Goal: Transaction & Acquisition: Book appointment/travel/reservation

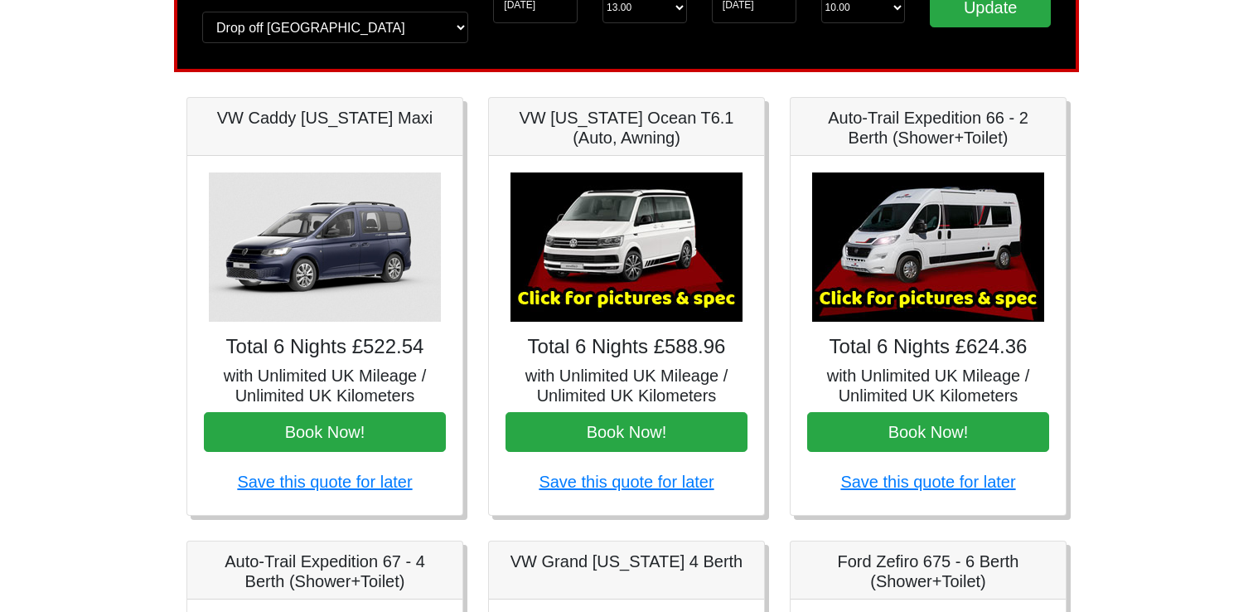
scroll to position [163, 0]
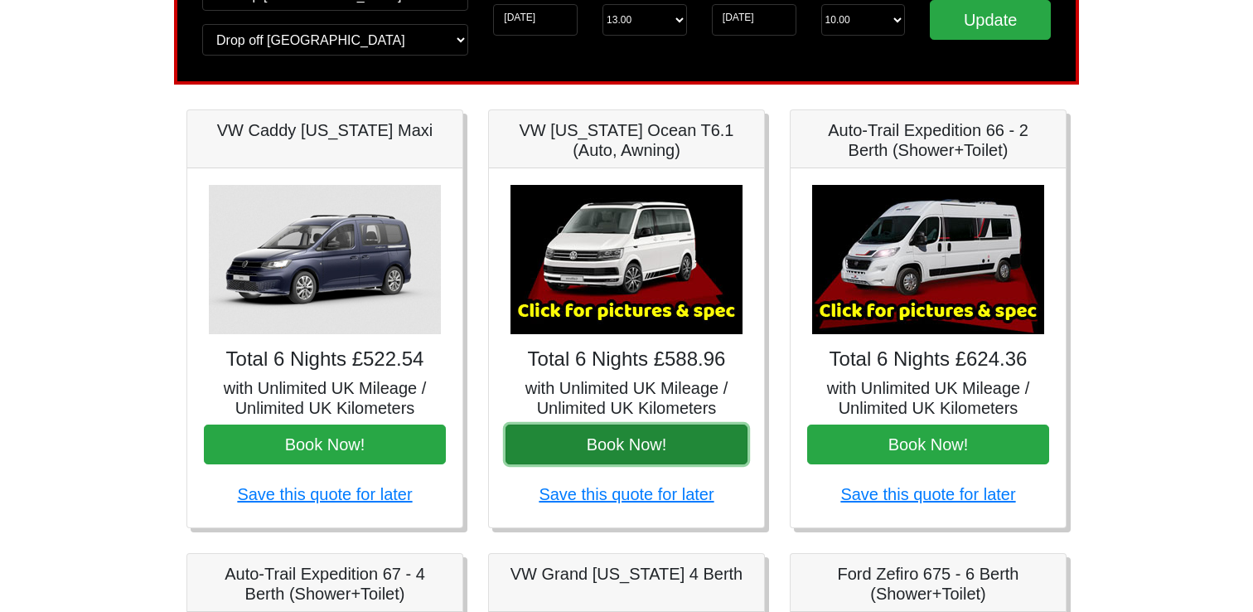
click at [628, 443] on button "Book Now!" at bounding box center [627, 444] width 242 height 40
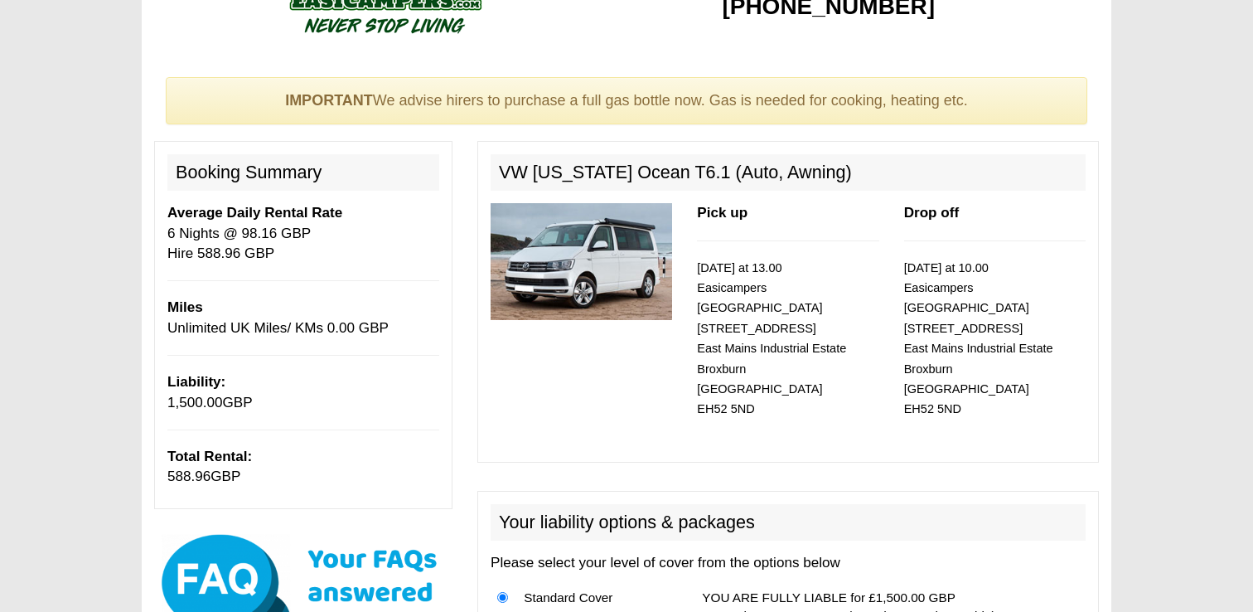
scroll to position [95, 0]
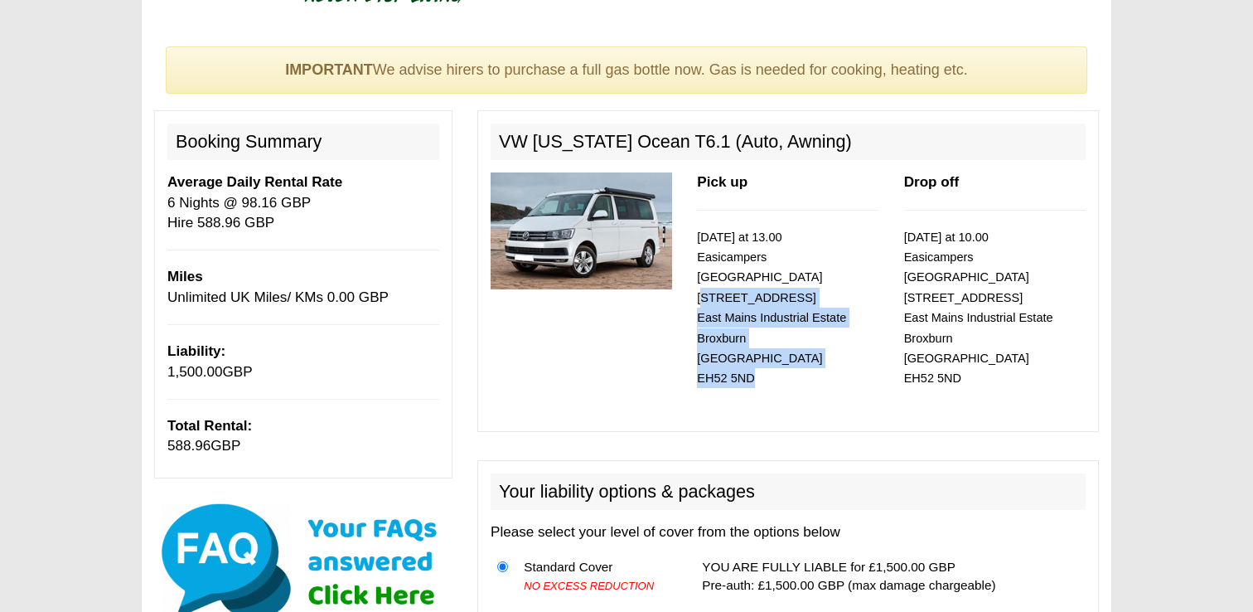
drag, startPoint x: 697, startPoint y: 277, endPoint x: 763, endPoint y: 351, distance: 98.6
click at [763, 351] on p "19/10/2025 at 13.00 Easicampers Edinburgh 1 Drovers Road East Mains Industrial …" at bounding box center [788, 308] width 182 height 162
copy small "1 Drovers Road East Mains Industrial Estate Broxburn Edinburgh EH52 5ND"
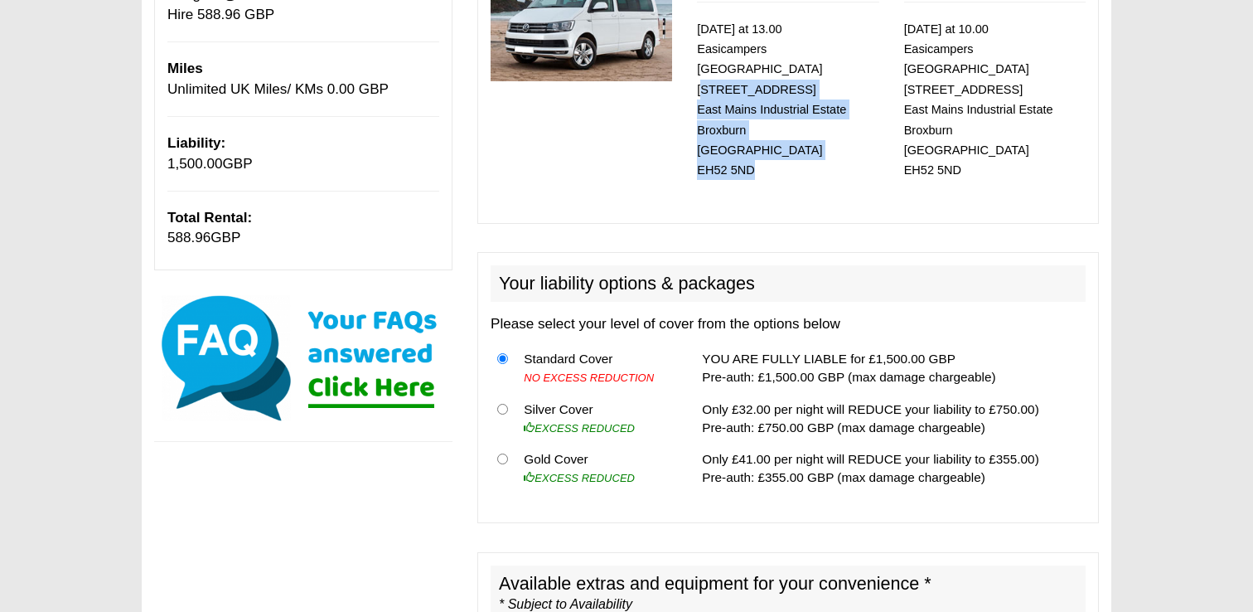
scroll to position [313, 0]
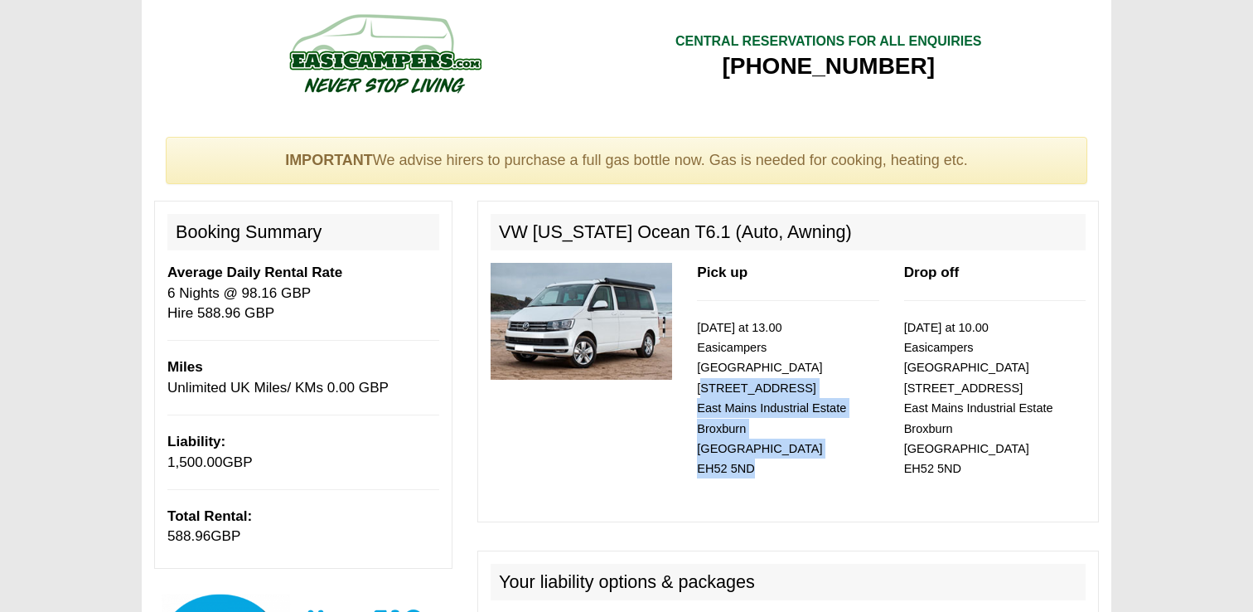
click at [657, 450] on div "Pick up 19/10/2025 at 13.00 Easicampers Edinburgh 1 Drovers Road East Mains Ind…" at bounding box center [788, 385] width 620 height 245
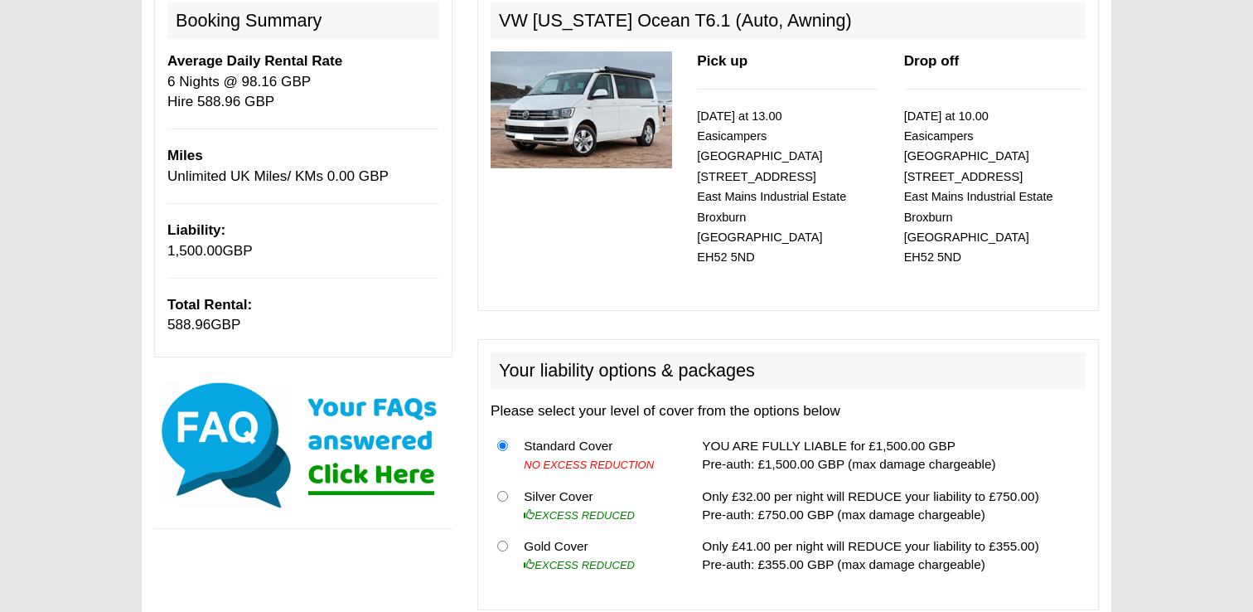
scroll to position [246, 0]
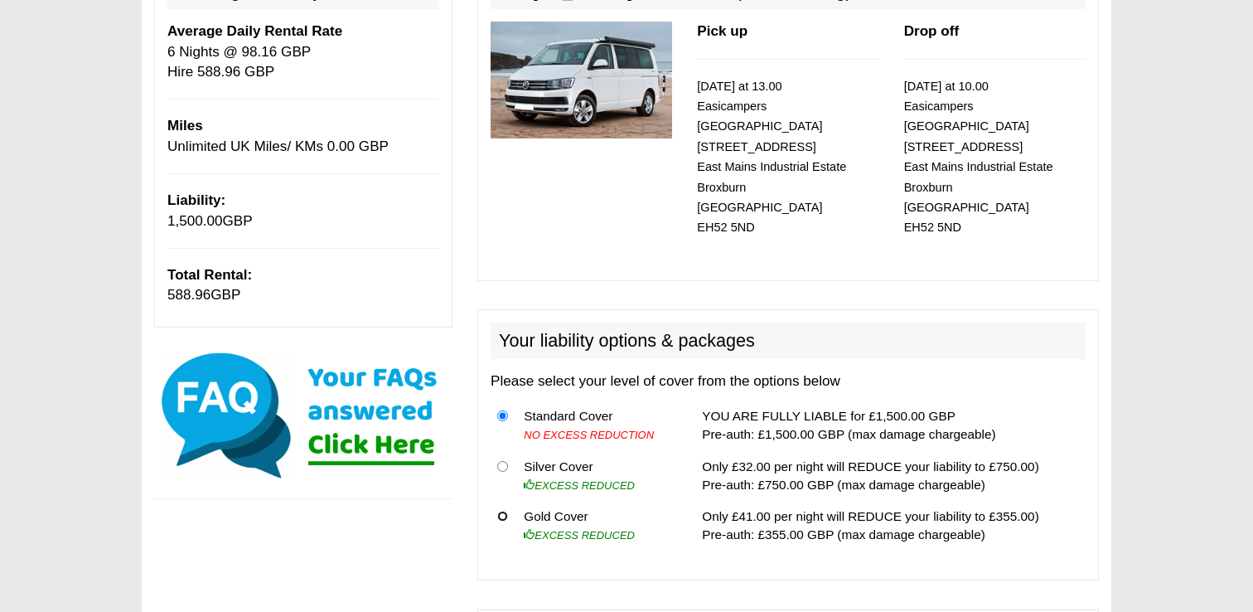
click at [504, 511] on input "radio" at bounding box center [502, 516] width 11 height 11
radio input "true"
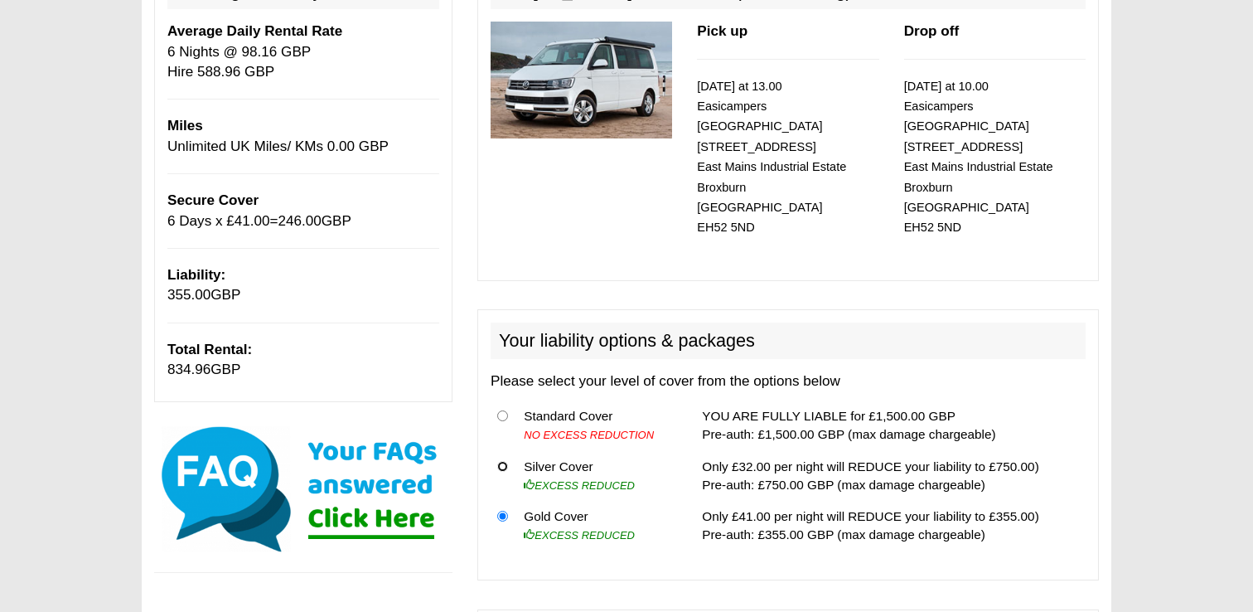
click at [507, 461] on input "radio" at bounding box center [502, 466] width 11 height 11
radio input "true"
click at [502, 410] on input "radio" at bounding box center [502, 415] width 11 height 11
radio input "true"
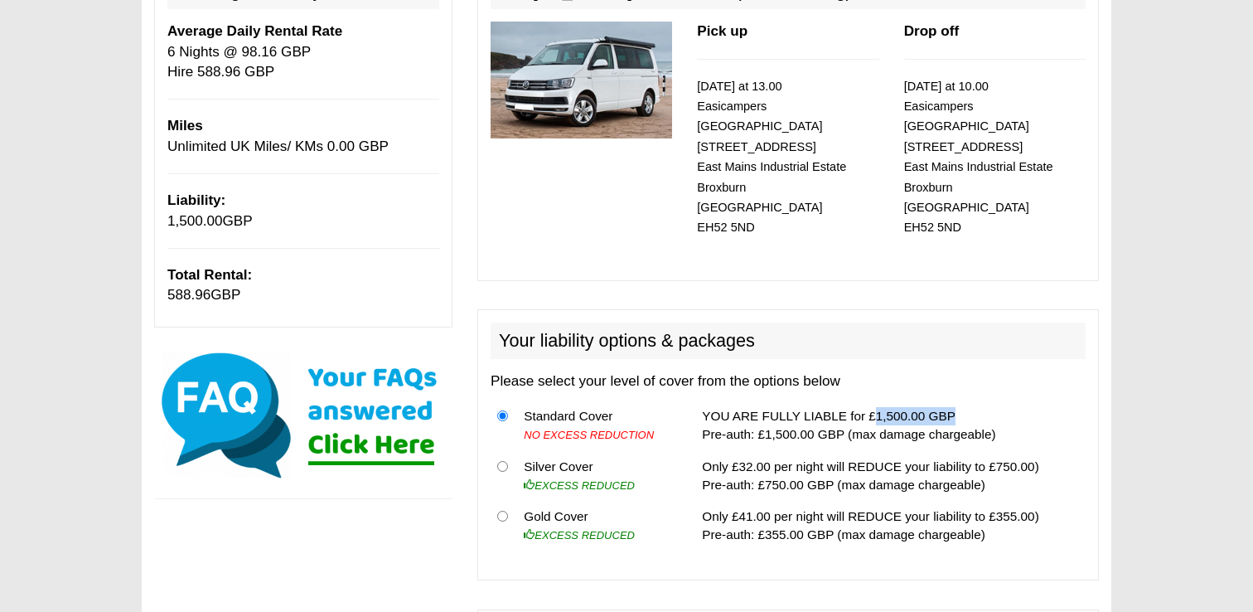
drag, startPoint x: 854, startPoint y: 394, endPoint x: 933, endPoint y: 394, distance: 78.7
click at [933, 400] on td "YOU ARE FULLY LIABLE for £1,500.00 GBP Pre-auth: £1,500.00 GBP (max damage char…" at bounding box center [890, 425] width 390 height 51
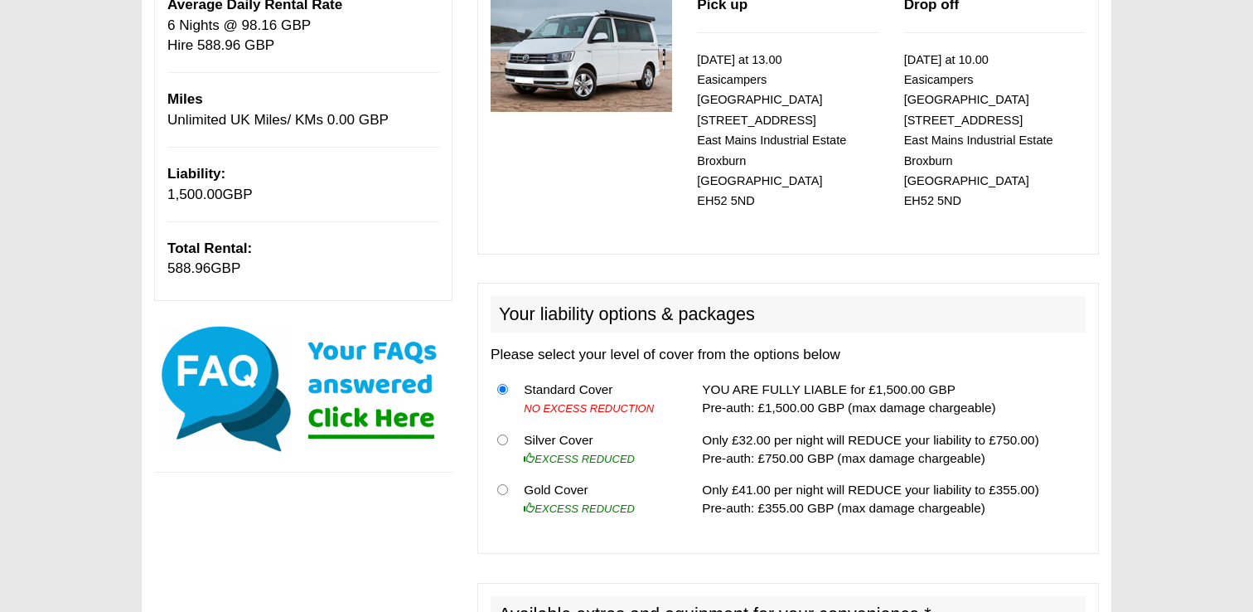
scroll to position [281, 0]
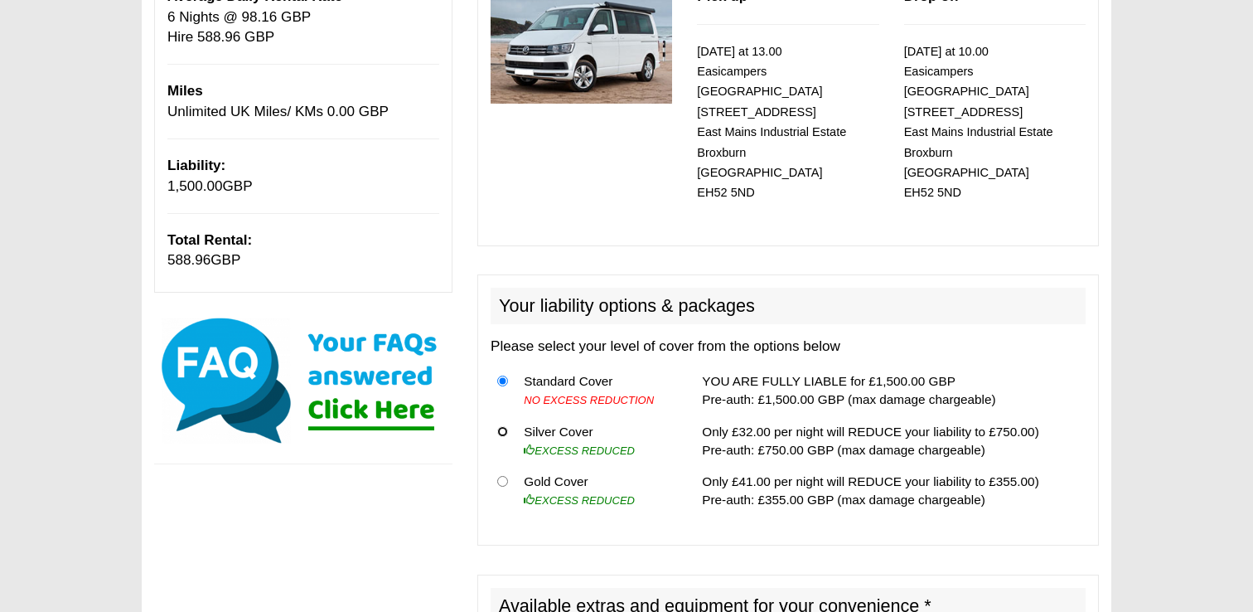
click at [507, 426] on input "radio" at bounding box center [502, 431] width 11 height 11
radio input "true"
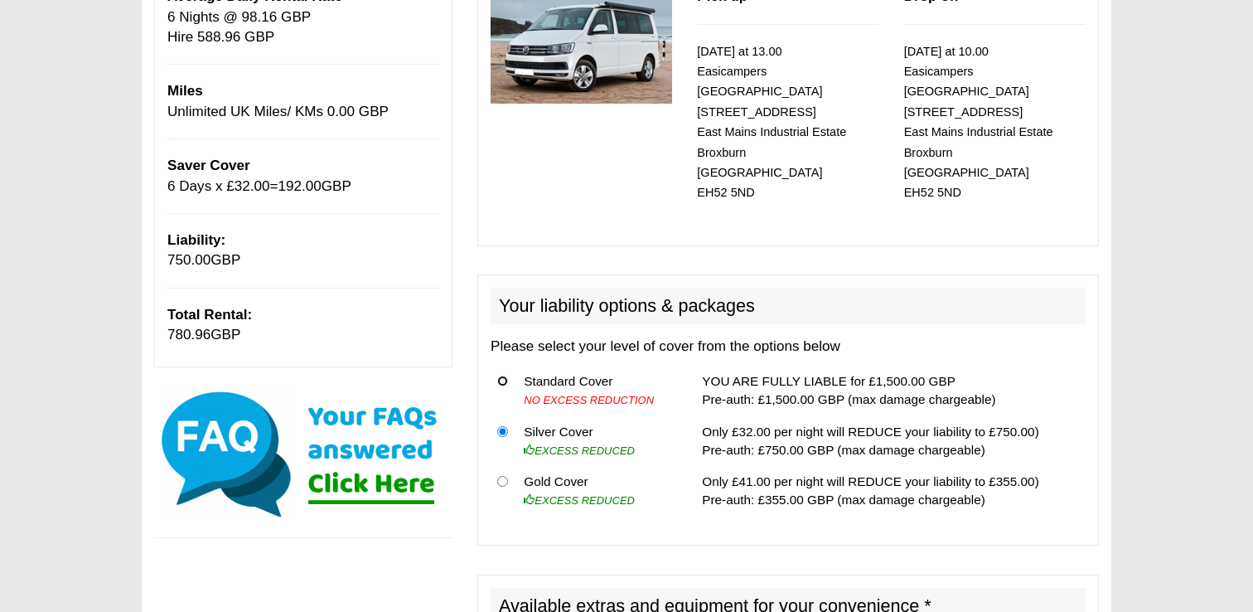
click at [504, 376] on input "radio" at bounding box center [502, 381] width 11 height 11
radio input "true"
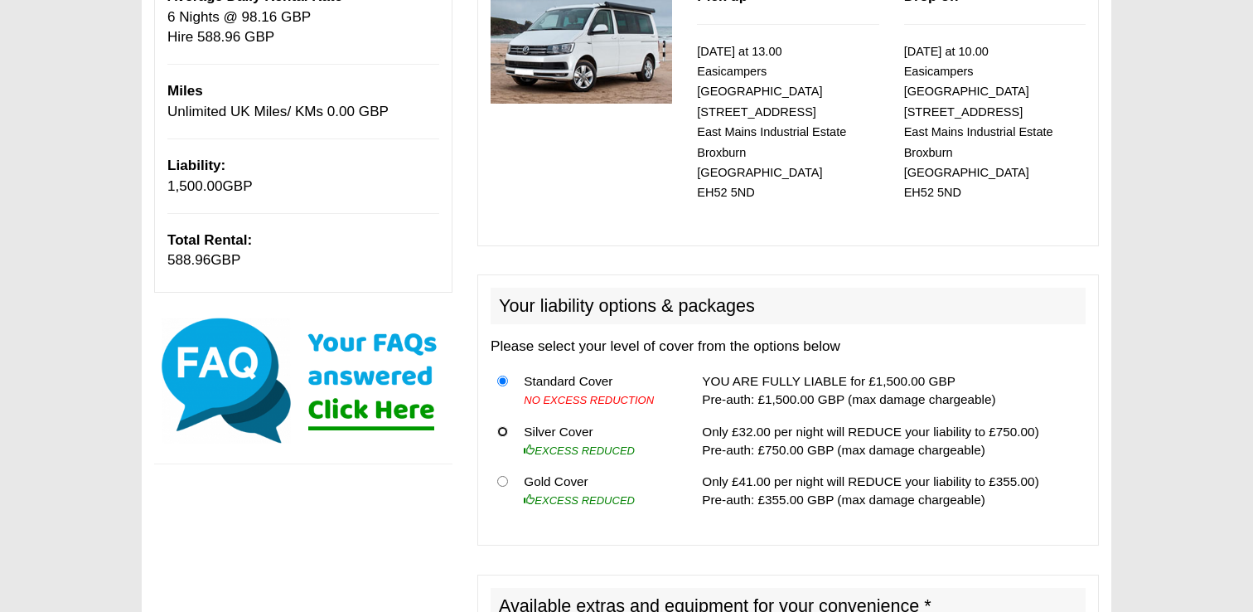
click at [505, 426] on input "radio" at bounding box center [502, 431] width 11 height 11
radio input "true"
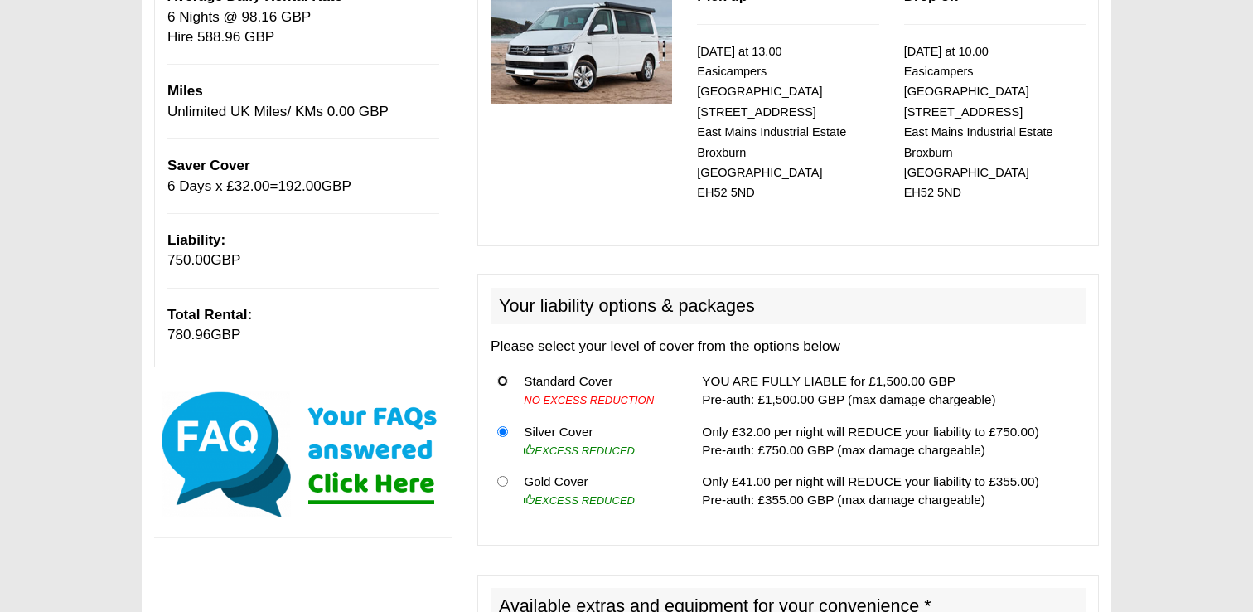
click at [503, 376] on input "radio" at bounding box center [502, 381] width 11 height 11
radio input "true"
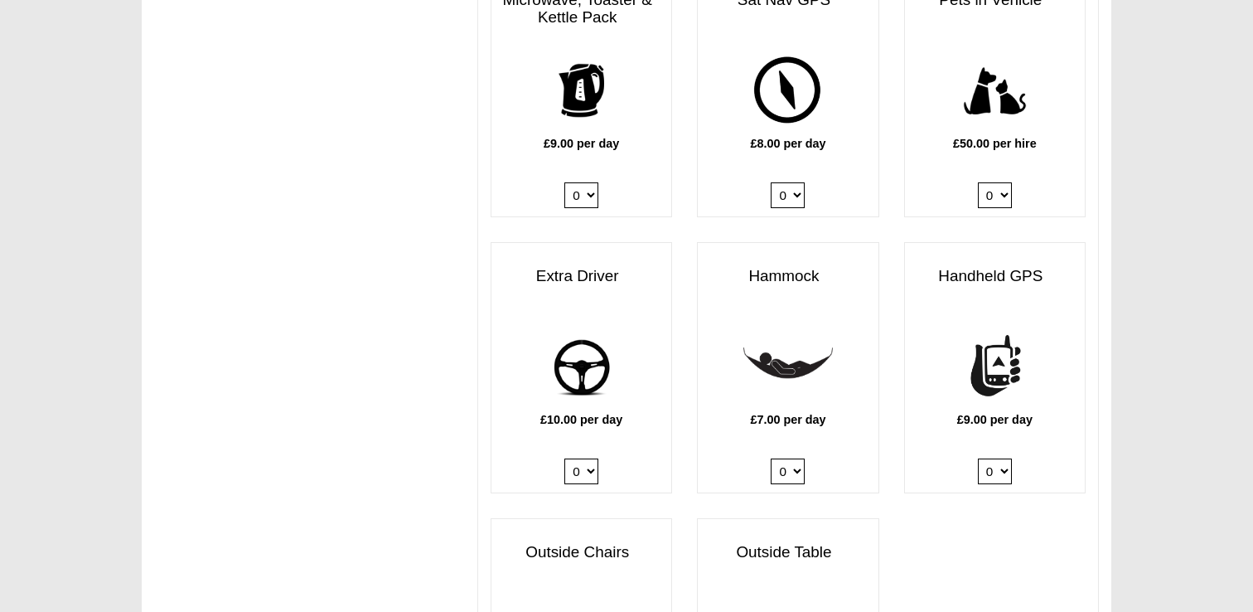
scroll to position [2108, 0]
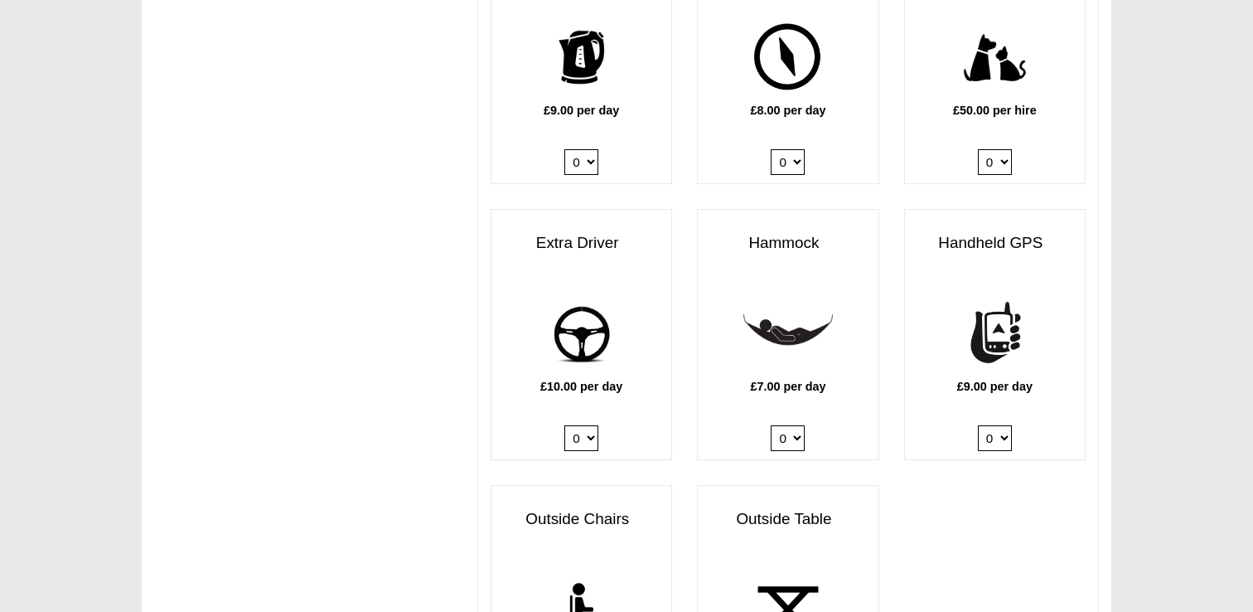
click at [593, 427] on select "0 1" at bounding box center [582, 438] width 34 height 26
select select "Extra Driver x QTY 1 @ 10.00 GBP per day."
click at [565, 425] on select "0 1" at bounding box center [582, 438] width 34 height 26
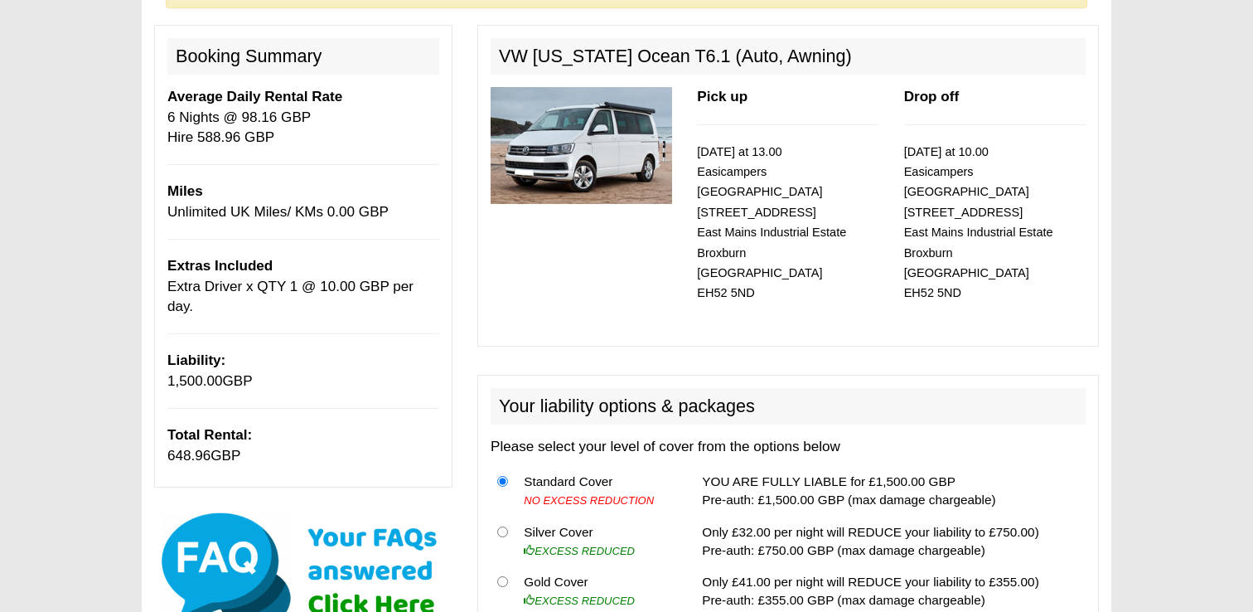
scroll to position [191, 0]
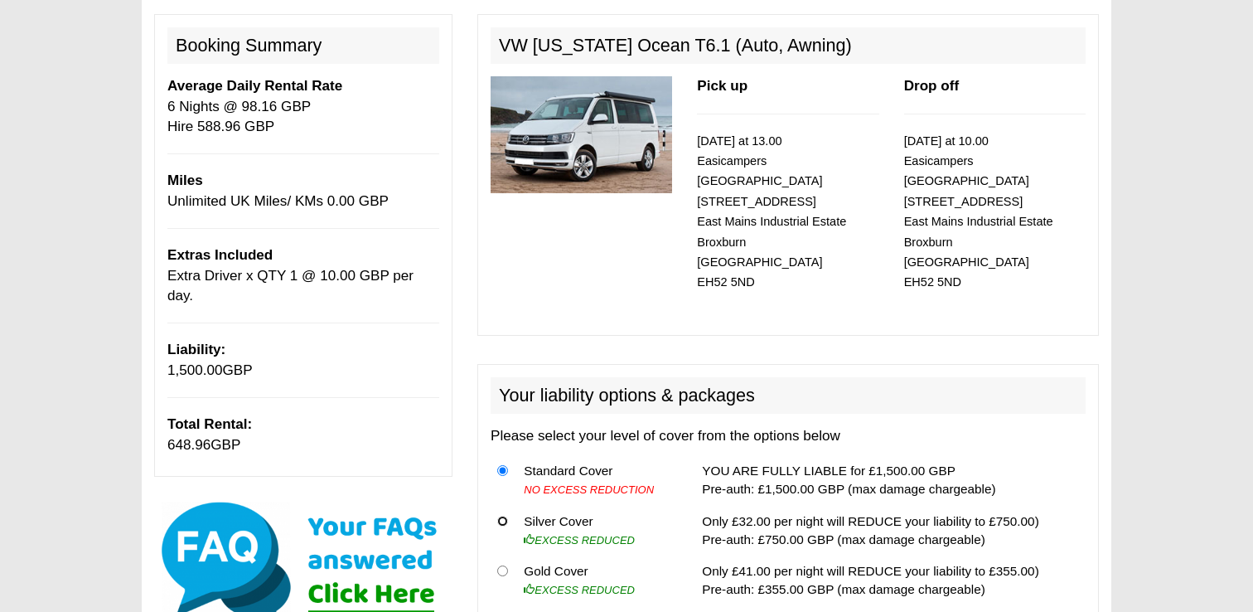
click at [502, 516] on input "radio" at bounding box center [502, 521] width 11 height 11
radio input "true"
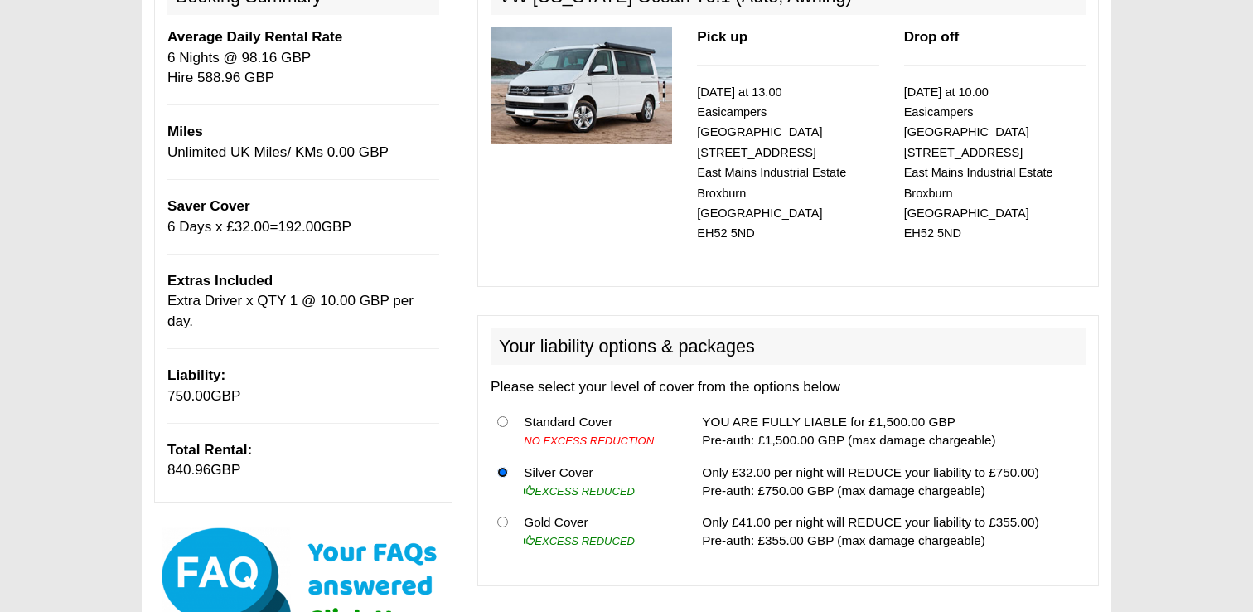
scroll to position [265, 0]
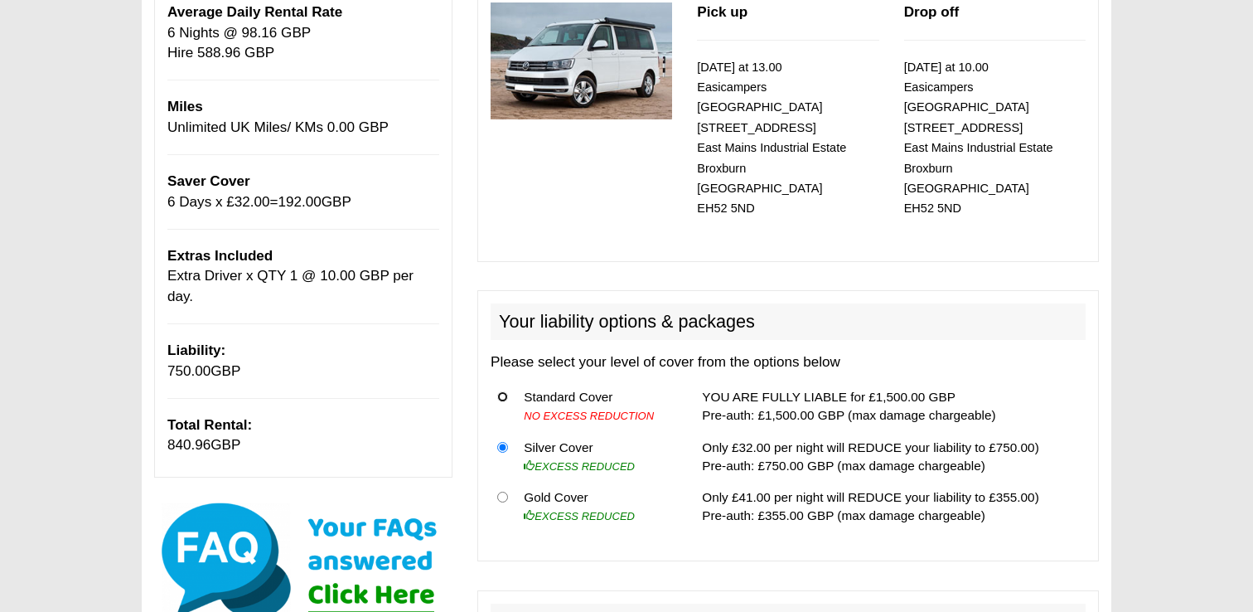
click at [506, 391] on input "radio" at bounding box center [502, 396] width 11 height 11
radio input "true"
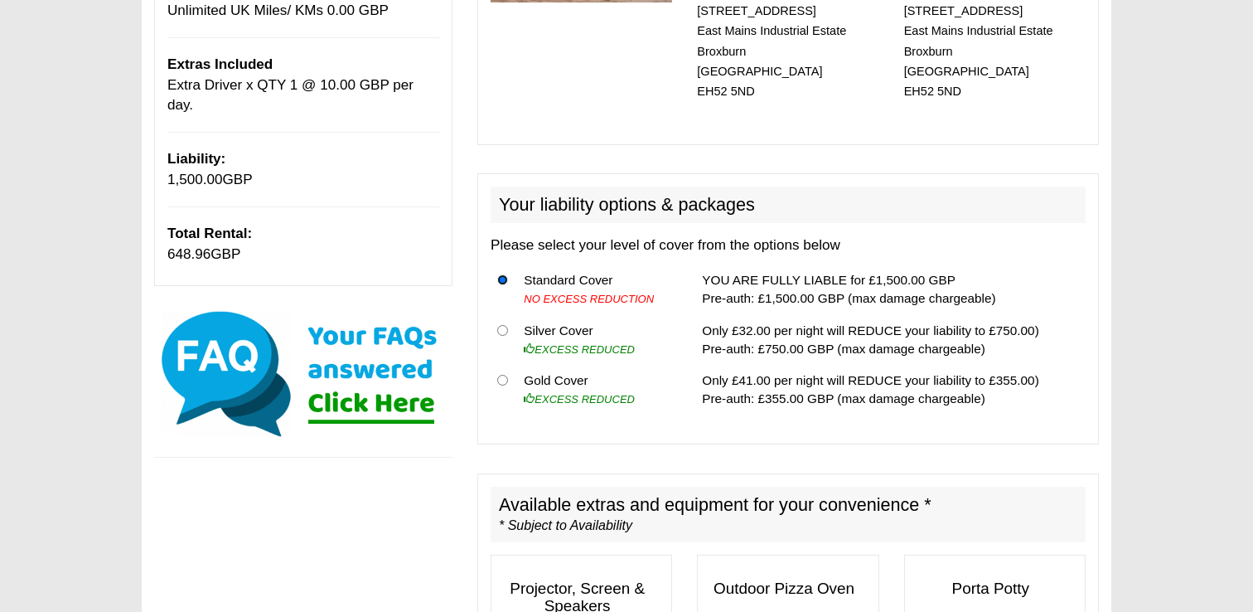
scroll to position [393, 0]
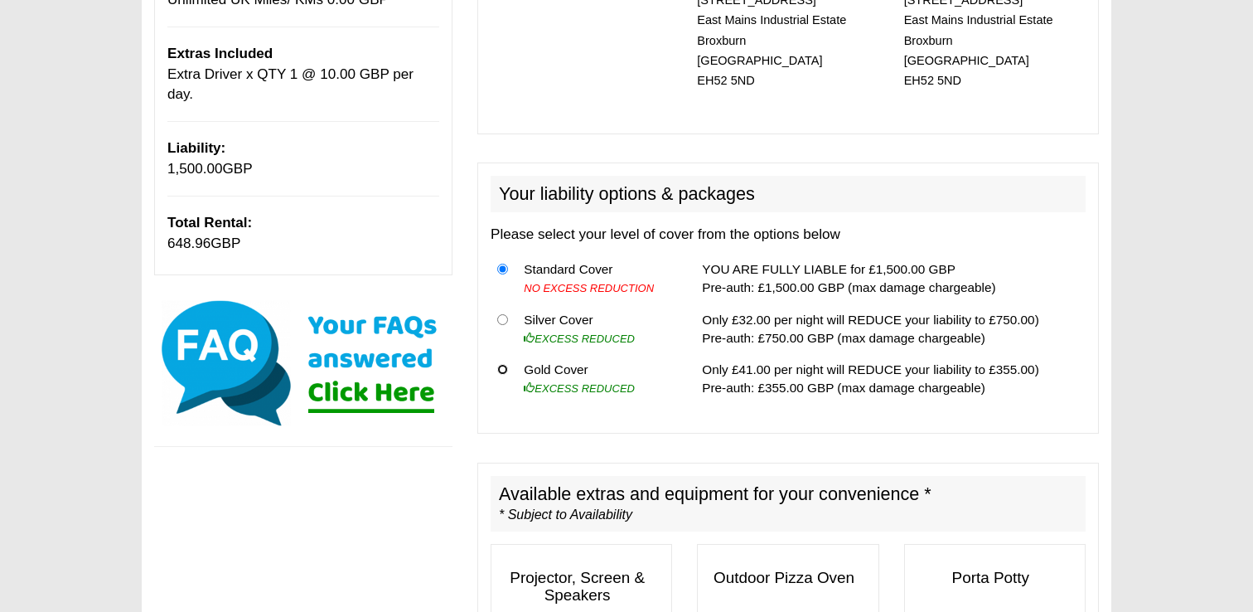
click at [502, 364] on input "radio" at bounding box center [502, 369] width 11 height 11
radio input "true"
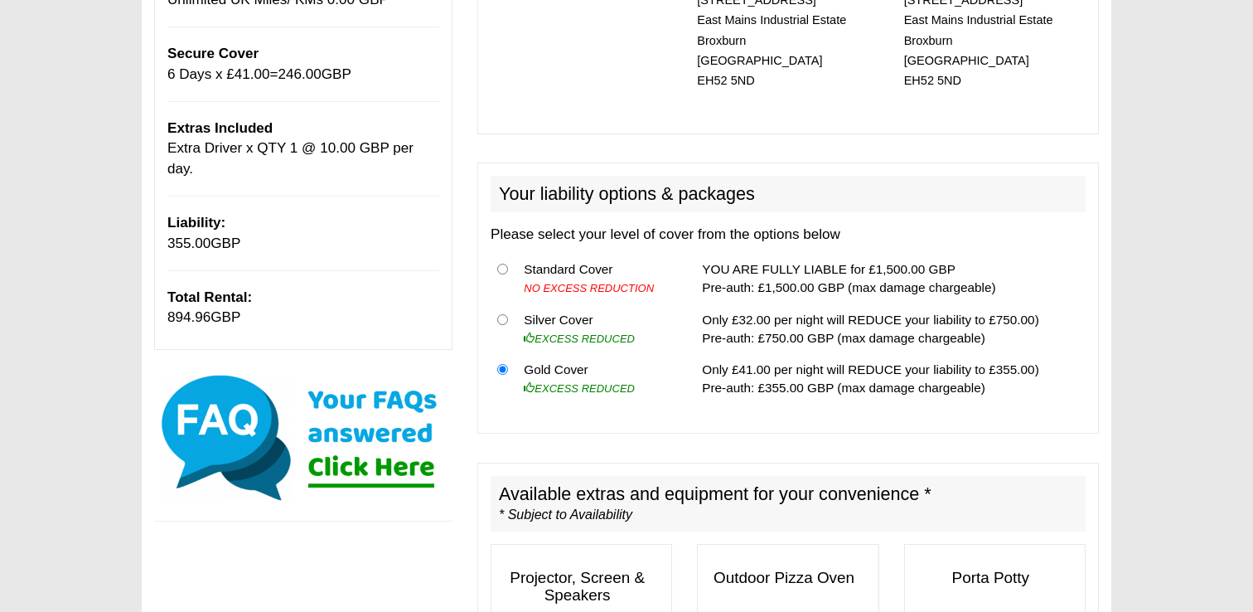
click at [509, 303] on th at bounding box center [504, 328] width 27 height 51
click at [508, 303] on th at bounding box center [504, 328] width 27 height 51
click at [505, 314] on input "radio" at bounding box center [502, 319] width 11 height 11
radio input "true"
click at [502, 264] on input "radio" at bounding box center [502, 269] width 11 height 11
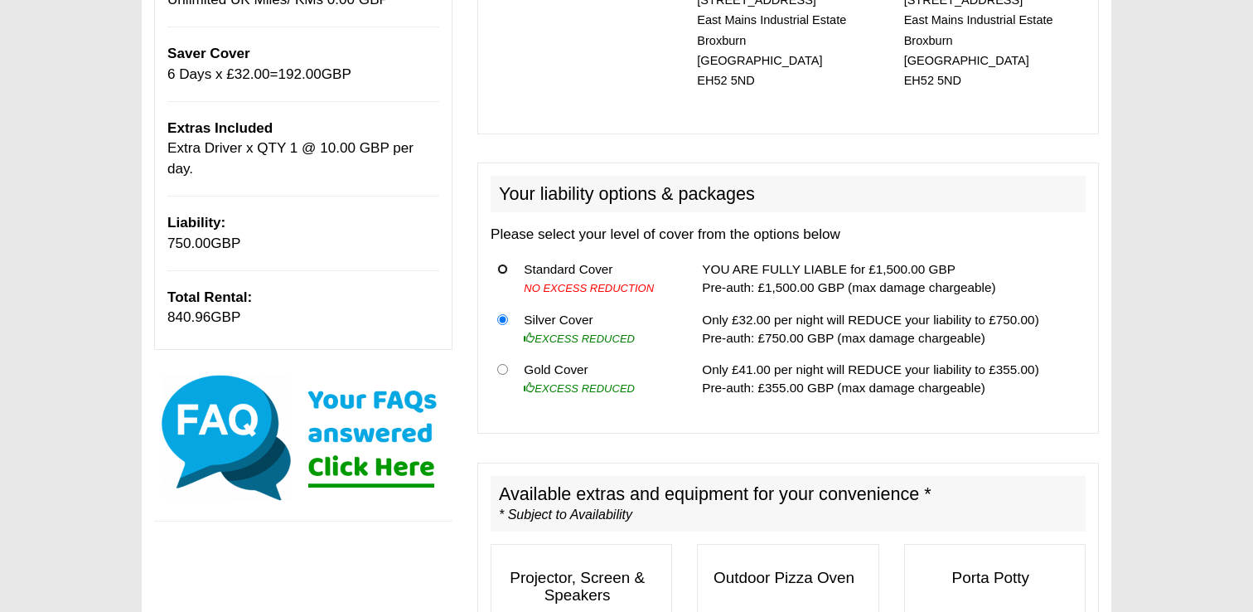
radio input "true"
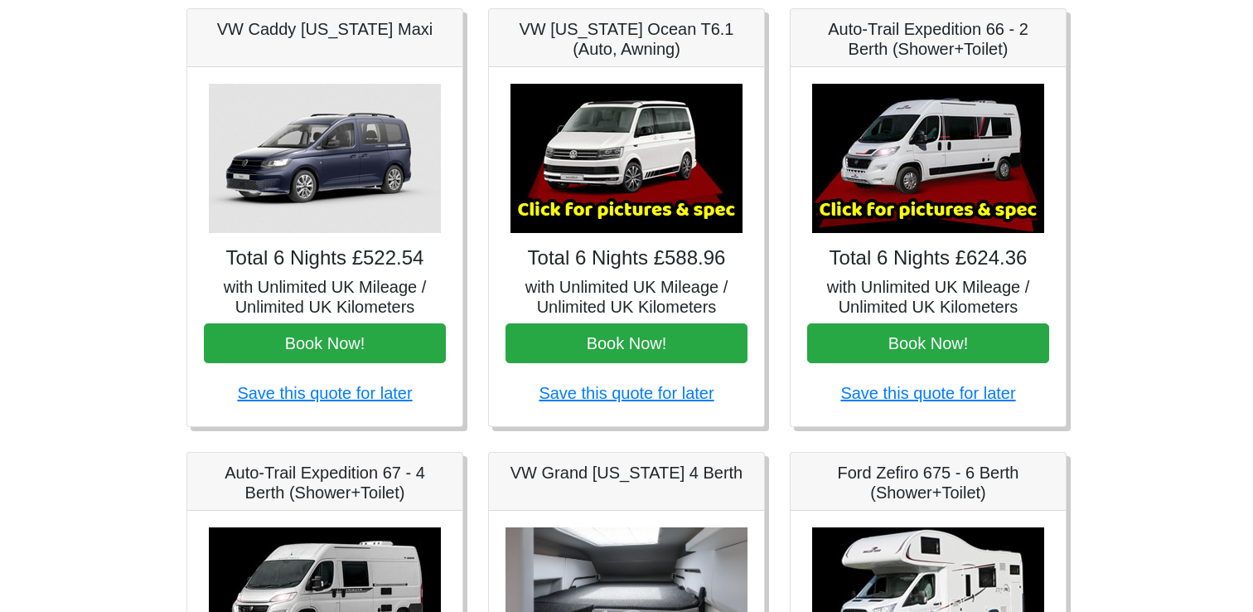
scroll to position [253, 0]
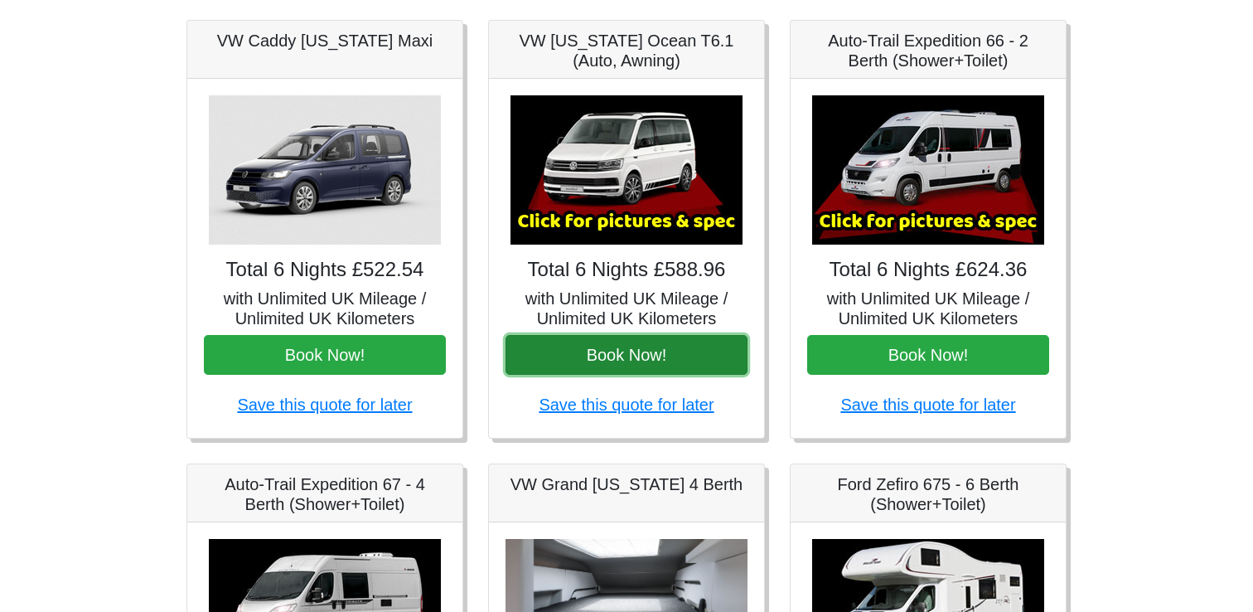
click at [635, 359] on button "Book Now!" at bounding box center [627, 355] width 242 height 40
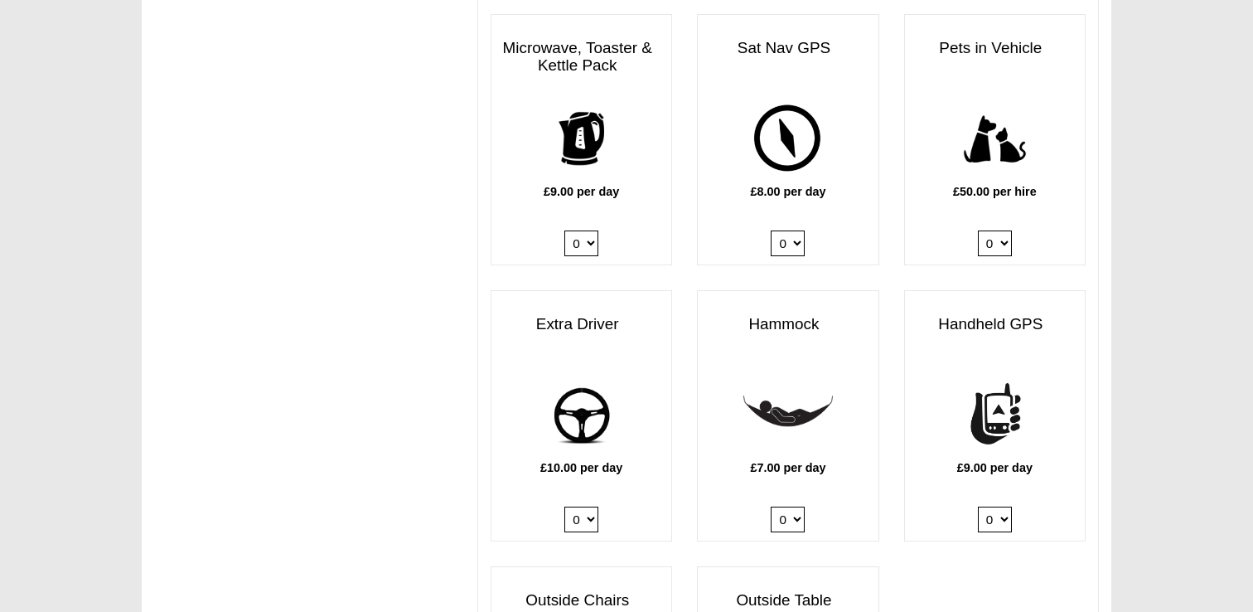
scroll to position [1997, 0]
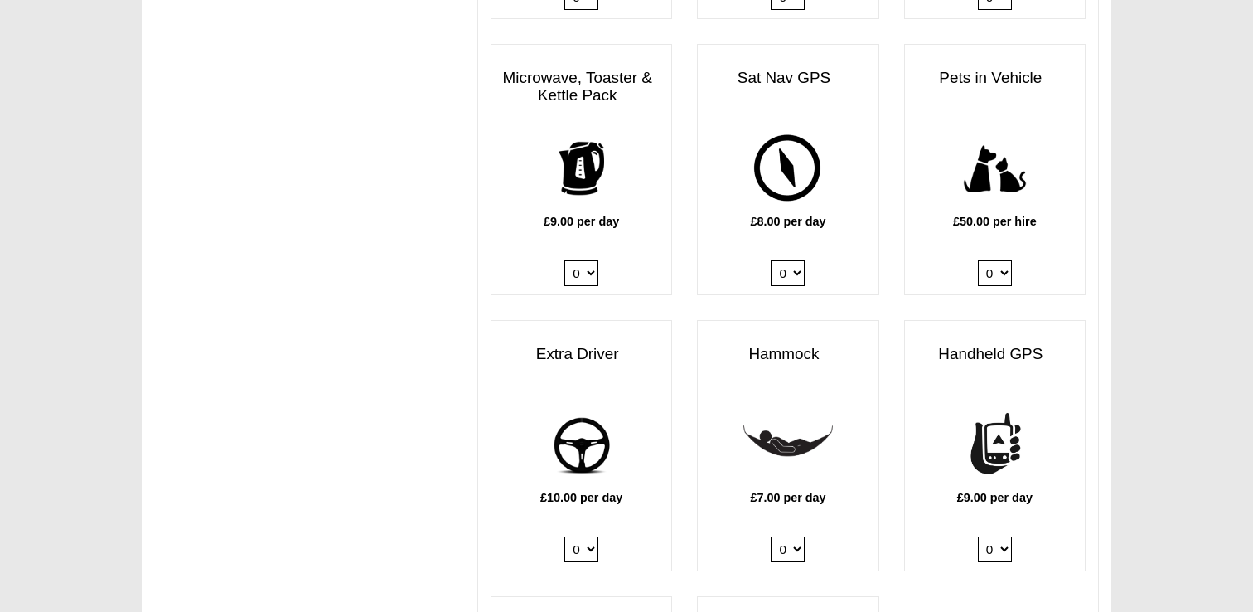
click at [582, 536] on select "0 1" at bounding box center [582, 549] width 34 height 26
select select "Extra Driver x QTY 1 @ 10.00 GBP per day."
click at [565, 536] on select "0 1" at bounding box center [582, 549] width 34 height 26
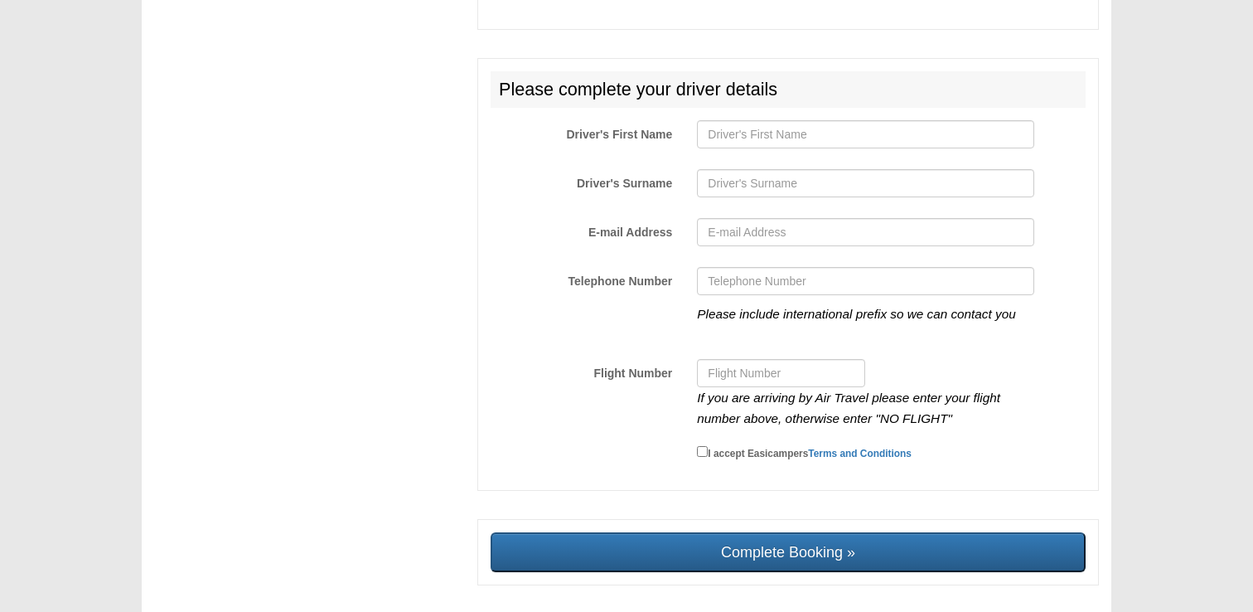
scroll to position [2836, 0]
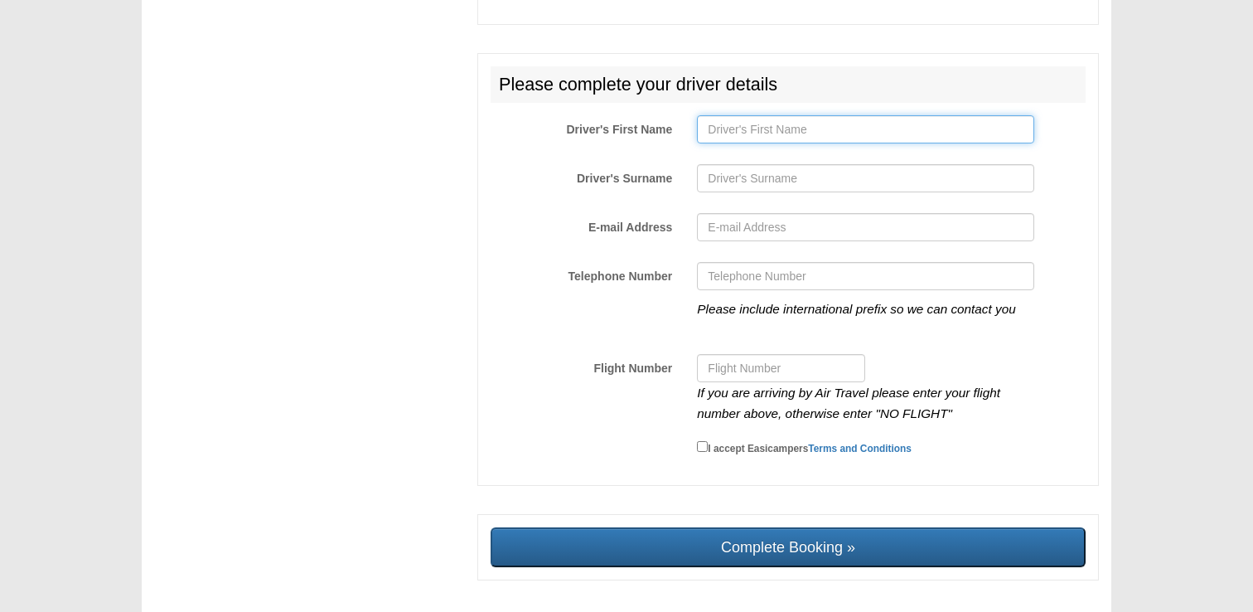
click at [766, 115] on input "Driver's First Name" at bounding box center [865, 129] width 337 height 28
type input "[PERSON_NAME]"
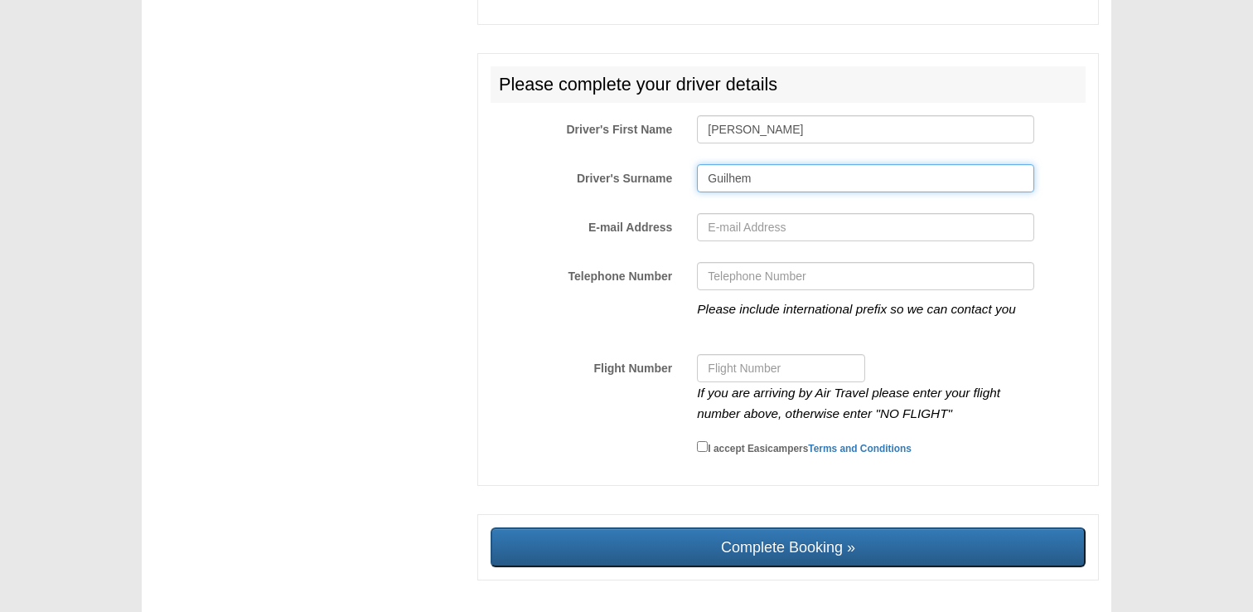
type input "Guilhem"
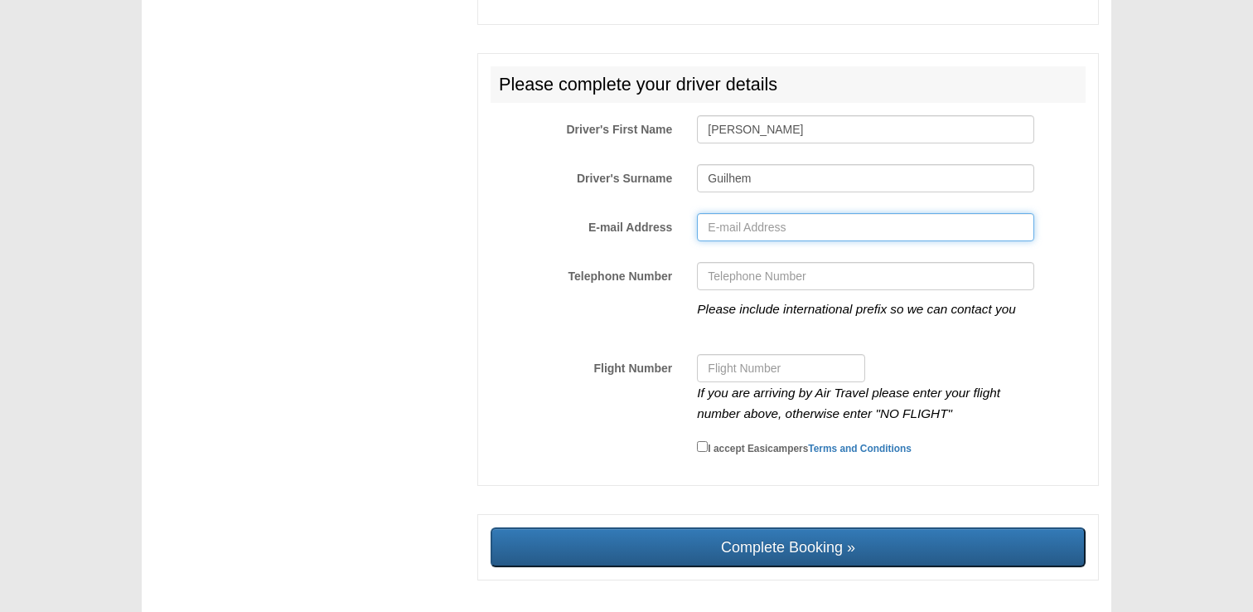
click at [740, 220] on input "E-mail Address" at bounding box center [865, 227] width 337 height 28
type input "[EMAIL_ADDRESS][PERSON_NAME][DOMAIN_NAME]"
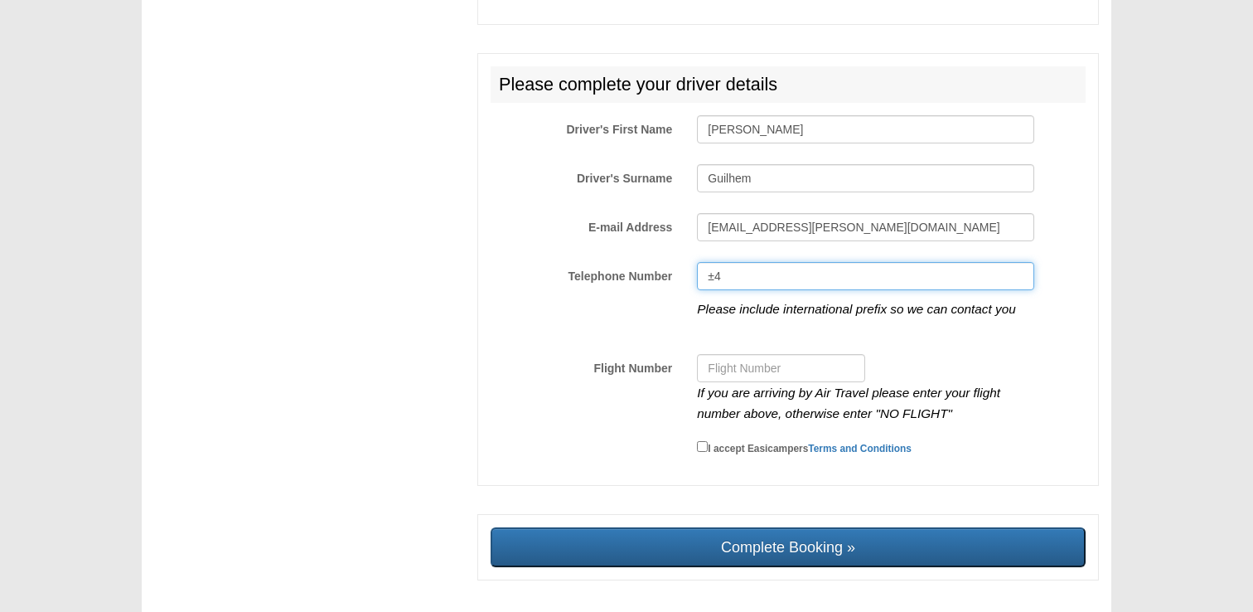
type input "±"
type input "[PHONE_NUMBER]"
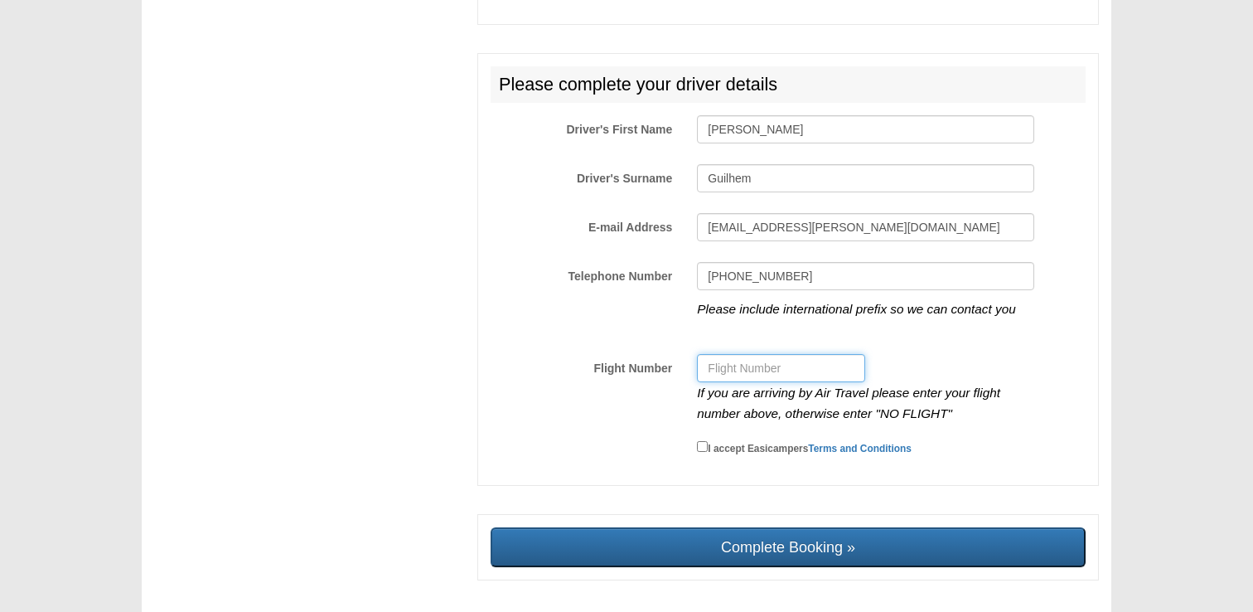
click at [784, 354] on input "Flight Number" at bounding box center [781, 368] width 168 height 28
type input "NO FLIGHT"
click at [713, 443] on small "I accept Easicampers Terms and Conditions" at bounding box center [810, 449] width 204 height 12
click at [708, 441] on input "I accept Easicampers Terms and Conditions" at bounding box center [702, 446] width 11 height 11
checkbox input "true"
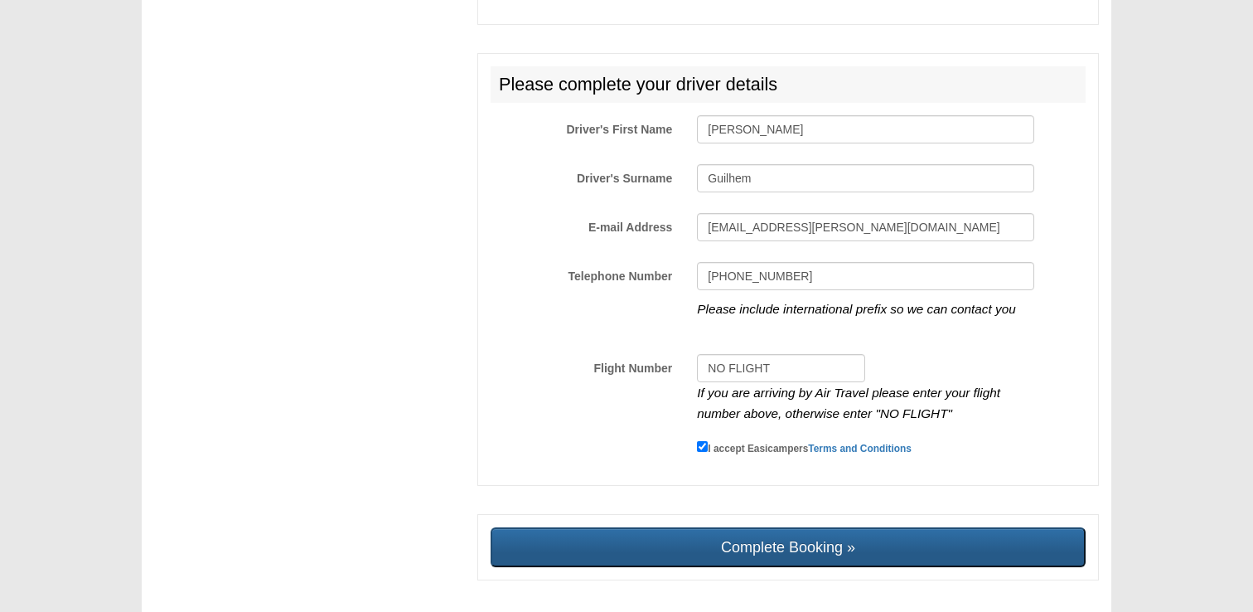
click at [725, 531] on input "Complete Booking »" at bounding box center [788, 547] width 595 height 40
type input "Sending, please wait..."
